Goal: Task Accomplishment & Management: Manage account settings

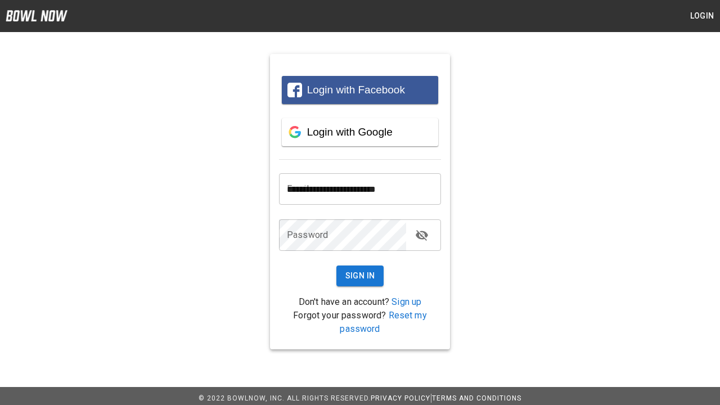
type input "**********"
click at [360, 276] on button "Sign In" at bounding box center [360, 275] width 48 height 21
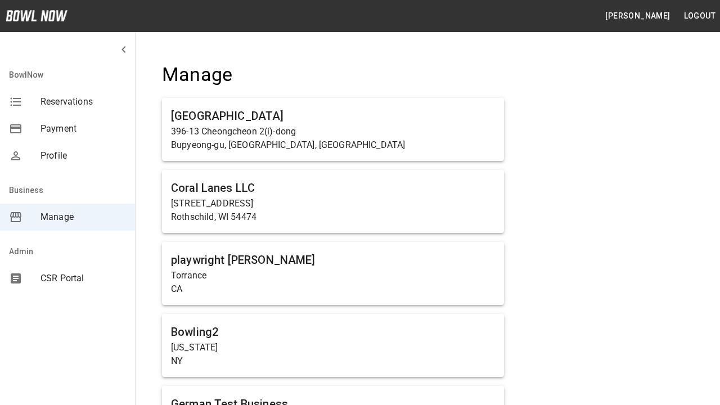
click at [67, 217] on span "Manage" at bounding box center [82, 216] width 85 height 13
